Goal: Task Accomplishment & Management: Use online tool/utility

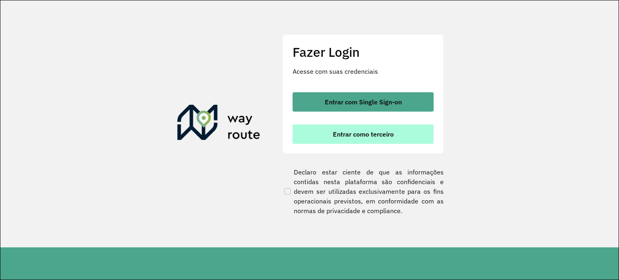
click at [366, 133] on span "Entrar como terceiro" at bounding box center [363, 134] width 61 height 6
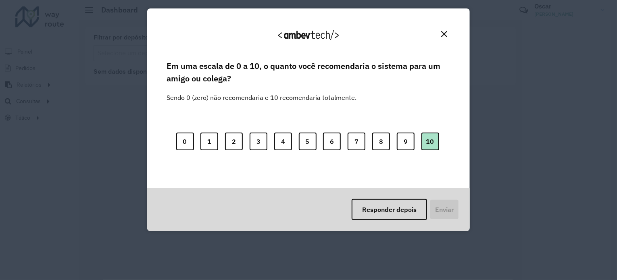
click at [429, 143] on button "10" at bounding box center [430, 142] width 18 height 18
click at [449, 207] on button "Enviar" at bounding box center [444, 209] width 30 height 21
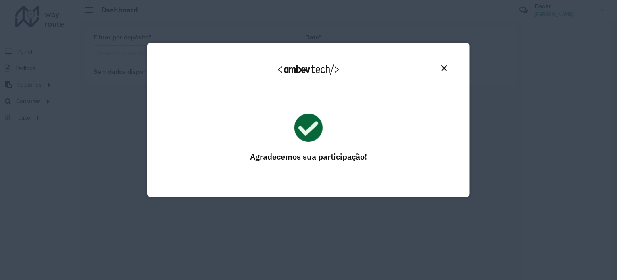
click at [445, 67] on img "Close" at bounding box center [444, 68] width 6 height 6
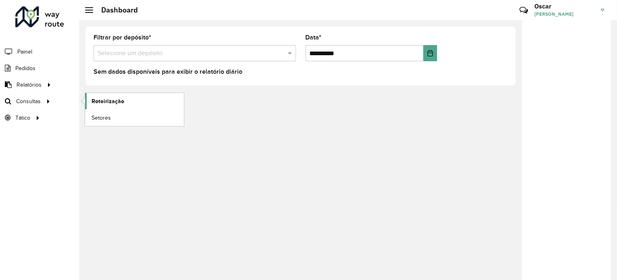
click at [100, 98] on span "Roteirização" at bounding box center [108, 101] width 33 height 8
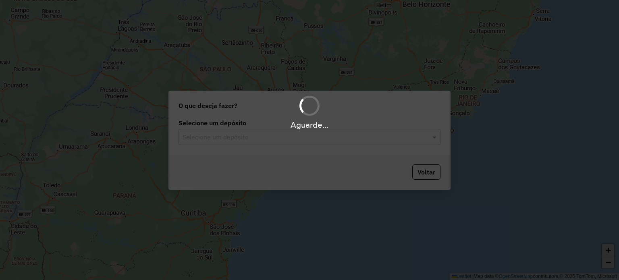
click at [380, 138] on div "Aguarde..." at bounding box center [309, 140] width 619 height 280
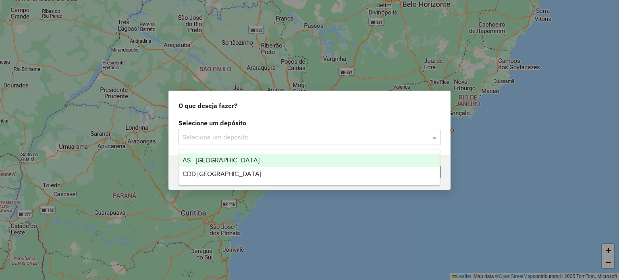
click at [355, 135] on input "text" at bounding box center [302, 138] width 238 height 10
click at [332, 141] on input "text" at bounding box center [302, 138] width 238 height 10
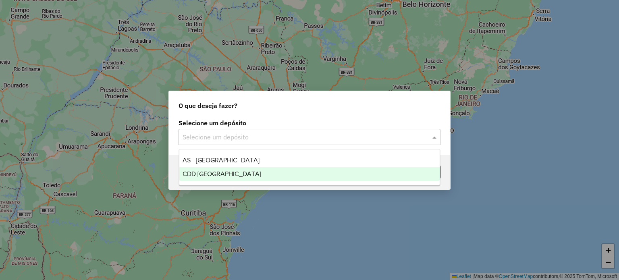
click at [272, 169] on div "CDD Florianópolis" at bounding box center [309, 174] width 261 height 14
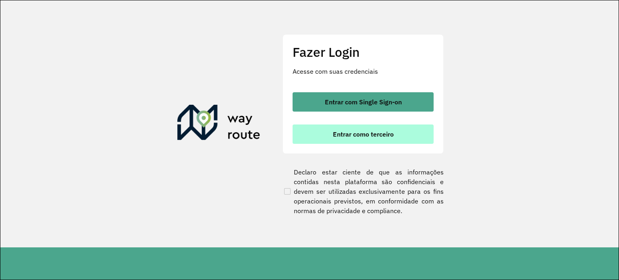
click at [360, 132] on span "Entrar como terceiro" at bounding box center [363, 134] width 61 height 6
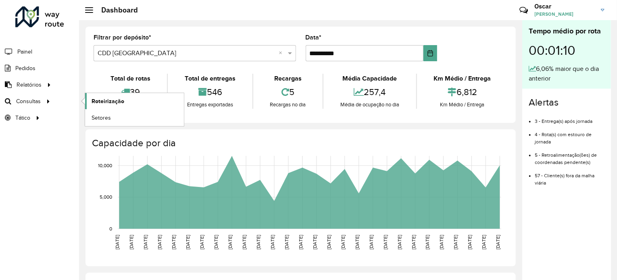
click at [123, 100] on link "Roteirização" at bounding box center [134, 101] width 99 height 16
click at [111, 103] on span "Roteirização" at bounding box center [108, 101] width 33 height 8
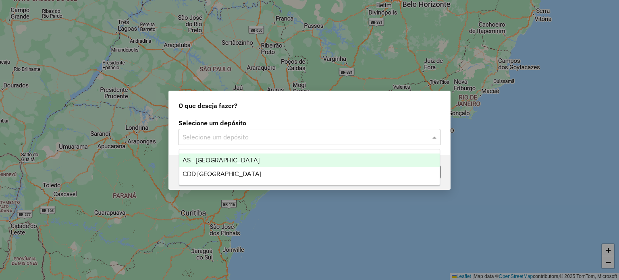
click at [335, 132] on div "Selecione um depósito" at bounding box center [310, 137] width 262 height 16
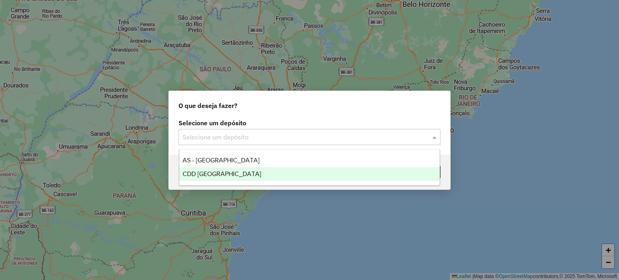
click at [294, 180] on div "CDD [GEOGRAPHIC_DATA]" at bounding box center [309, 174] width 261 height 14
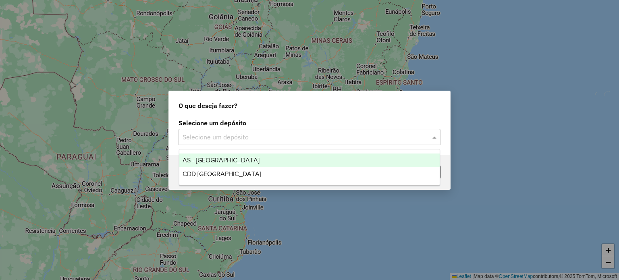
click at [245, 141] on input "text" at bounding box center [302, 138] width 238 height 10
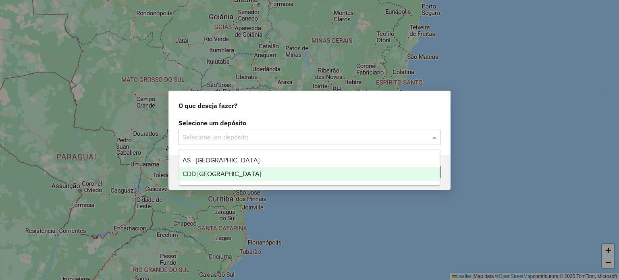
click at [228, 174] on span "CDD [GEOGRAPHIC_DATA]" at bounding box center [222, 174] width 79 height 7
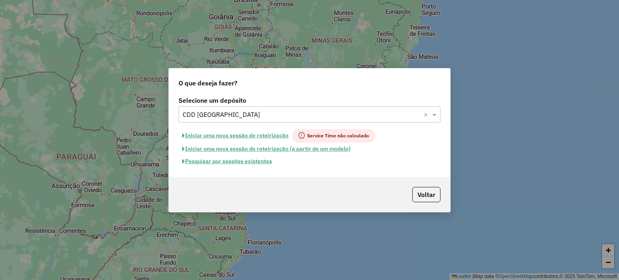
click at [244, 163] on button "Pesquisar por sessões existentes" at bounding box center [227, 161] width 97 height 12
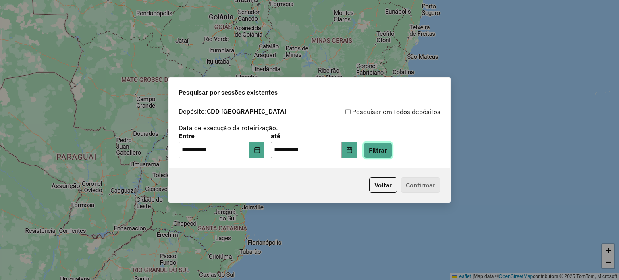
click at [389, 156] on button "Filtrar" at bounding box center [378, 150] width 29 height 15
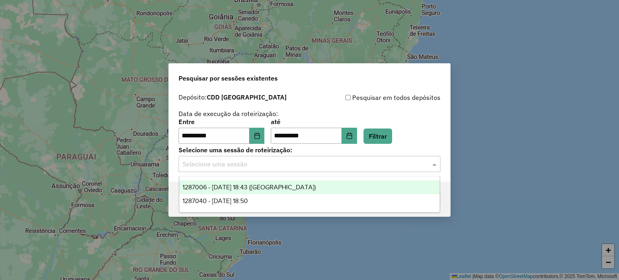
click at [295, 169] on div "Selecione uma sessão" at bounding box center [310, 164] width 262 height 16
click at [282, 185] on span "1287006 - 02/10/2025 18:43 (Noturna)" at bounding box center [249, 187] width 133 height 7
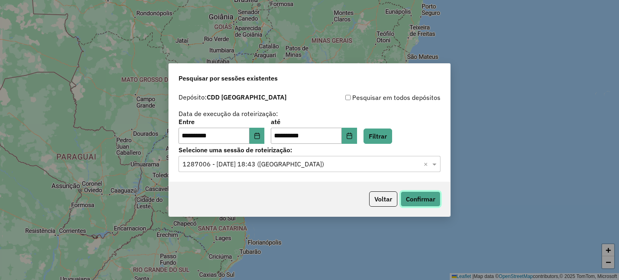
click at [408, 200] on button "Confirmar" at bounding box center [421, 199] width 40 height 15
